Goal: Register for event/course

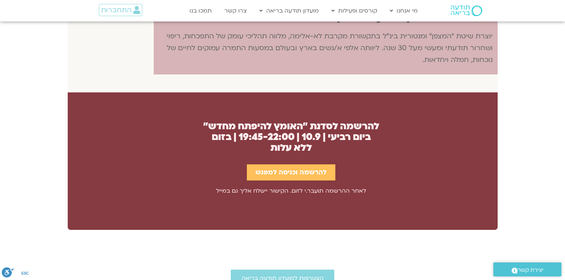
scroll to position [609, 0]
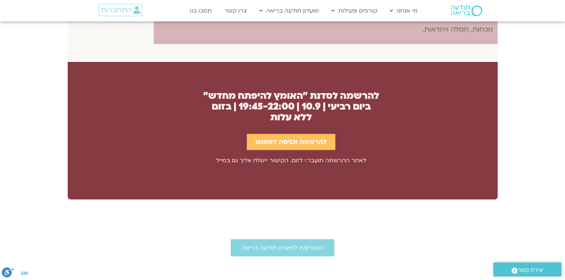
click at [314, 139] on span "להרשמה וכניסה למפגש" at bounding box center [290, 142] width 71 height 8
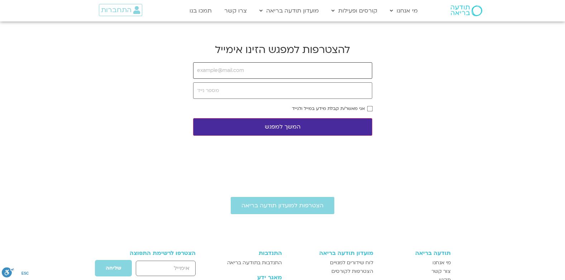
click at [338, 66] on input "email" at bounding box center [282, 70] width 179 height 16
type input "[EMAIL_ADDRESS][PERSON_NAME][DOMAIN_NAME]"
click at [305, 93] on input "tel" at bounding box center [282, 90] width 179 height 16
type input "0544596090"
click at [359, 129] on button "המשך למפגש" at bounding box center [282, 127] width 179 height 18
